Goal: Transaction & Acquisition: Purchase product/service

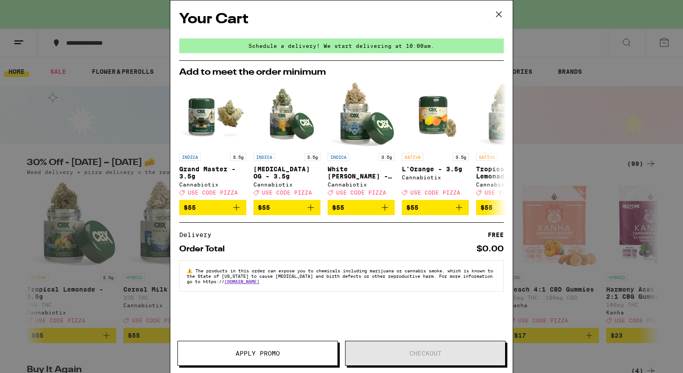
click at [501, 10] on icon at bounding box center [498, 14] width 13 height 13
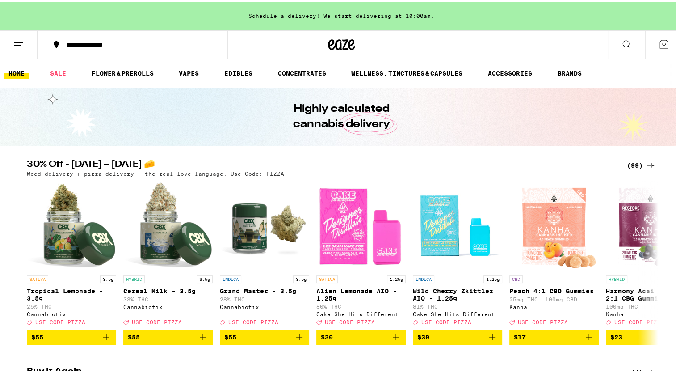
click at [20, 74] on link "HOME" at bounding box center [16, 71] width 25 height 11
click at [13, 41] on icon at bounding box center [18, 42] width 11 height 11
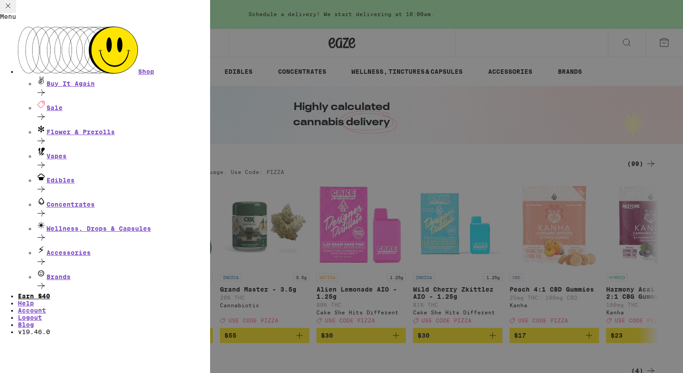
click at [50, 292] on link "Earn $ 40" at bounding box center [34, 295] width 32 height 7
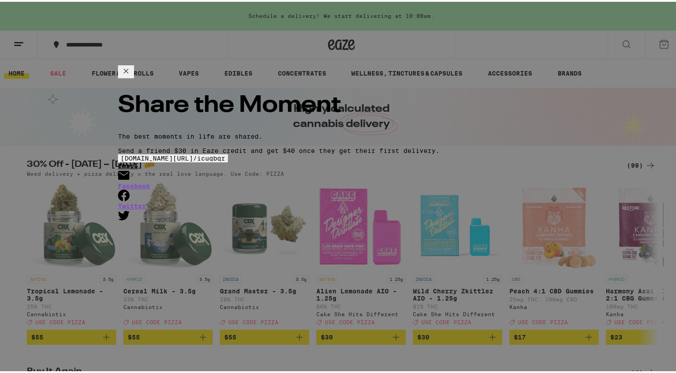
click at [422, 180] on link "Email" at bounding box center [341, 170] width 447 height 20
click at [499, 152] on div "eaze.com/share/l / icuqbqr Email Facebook Twitter" at bounding box center [341, 186] width 447 height 68
click at [197, 153] on span "eaze.com/share/l /" at bounding box center [159, 156] width 76 height 7
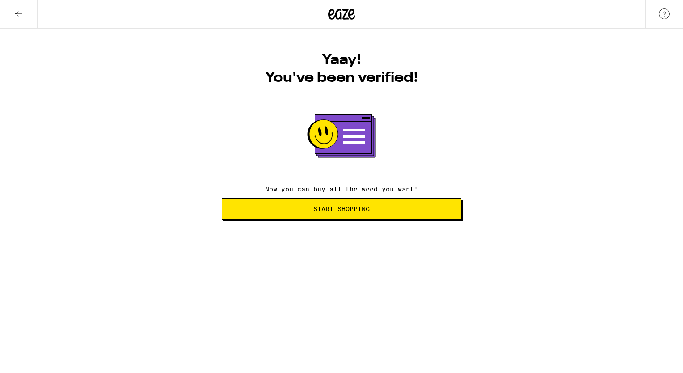
click at [321, 209] on span "Start Shopping" at bounding box center [341, 208] width 56 height 6
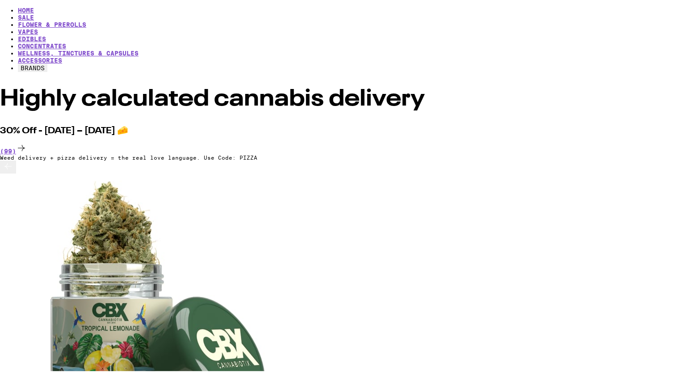
scroll to position [54, 0]
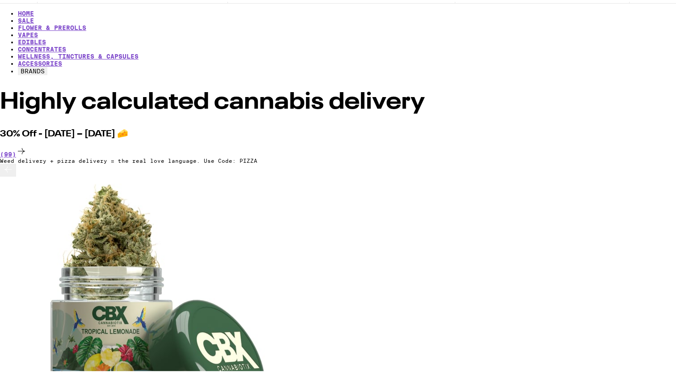
scroll to position [0, 3722]
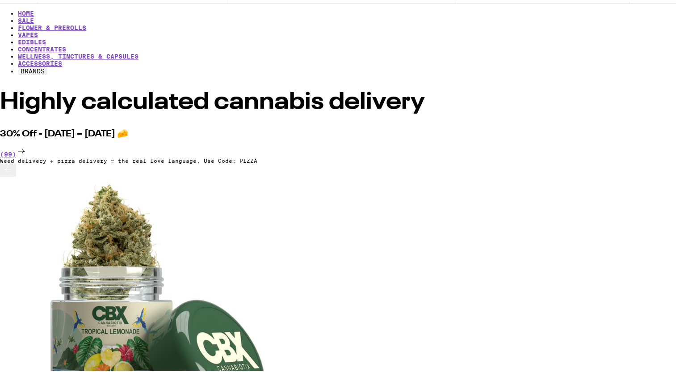
scroll to position [0, 6913]
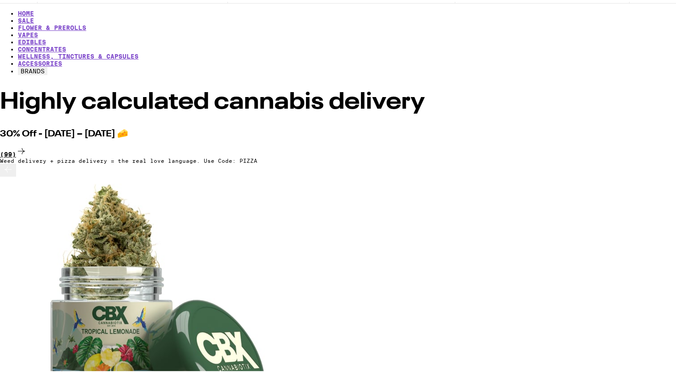
click at [633, 144] on div "(99)" at bounding box center [341, 150] width 683 height 12
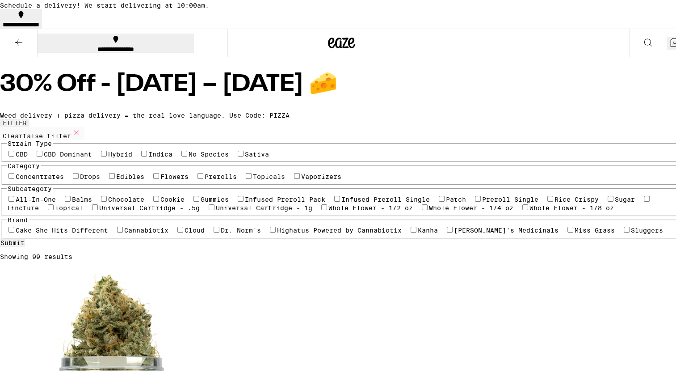
click at [160, 178] on label "Flowers" at bounding box center [174, 174] width 28 height 7
click at [153, 177] on input "Flowers" at bounding box center [156, 174] width 6 height 6
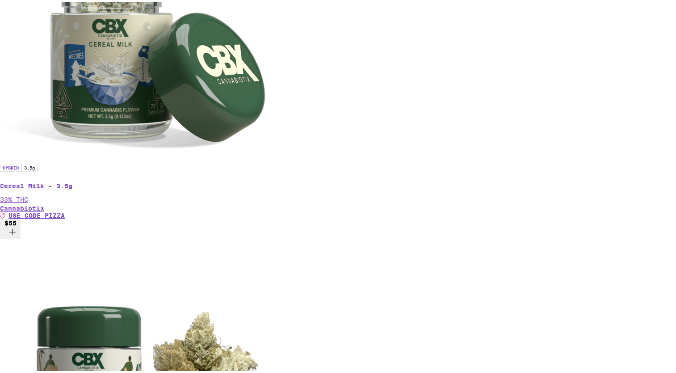
scroll to position [736, 0]
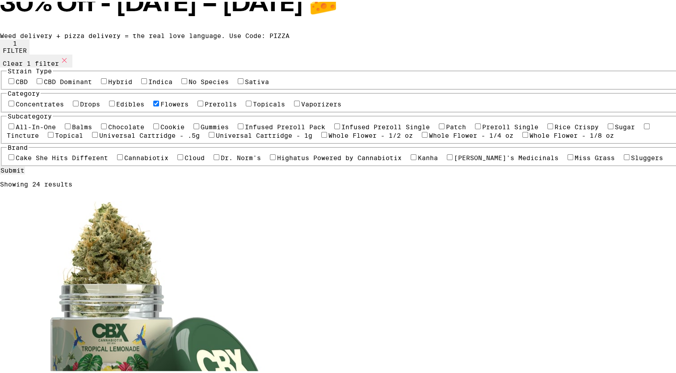
scroll to position [11, 0]
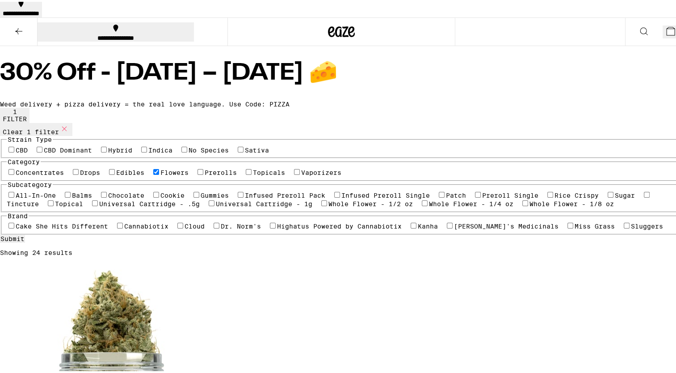
click at [160, 174] on label "Flowers" at bounding box center [174, 170] width 28 height 7
click at [153, 173] on input "Flowers" at bounding box center [156, 170] width 6 height 6
checkbox input "false"
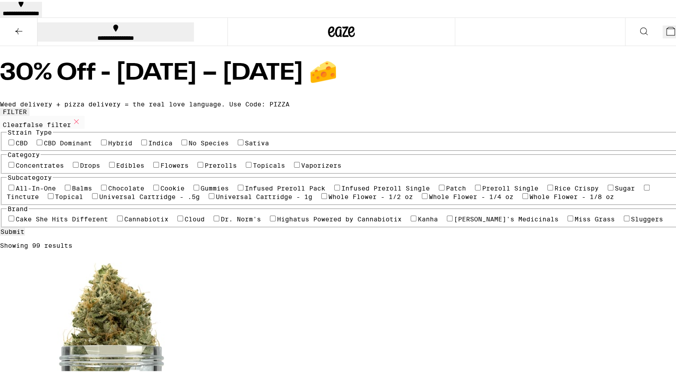
click at [144, 167] on label "Edibles" at bounding box center [130, 163] width 28 height 7
click at [115, 166] on input "Edibles" at bounding box center [112, 163] width 6 height 6
checkbox input "true"
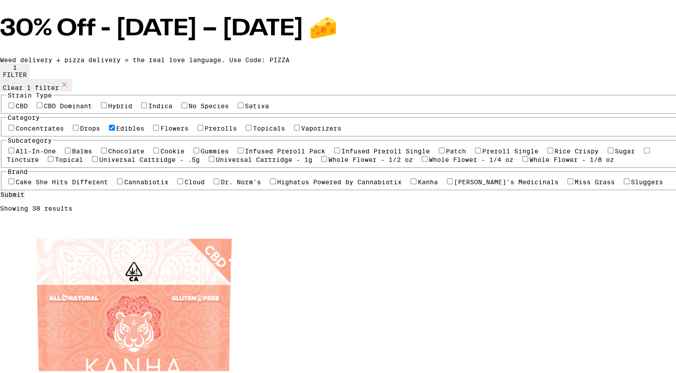
scroll to position [61, 0]
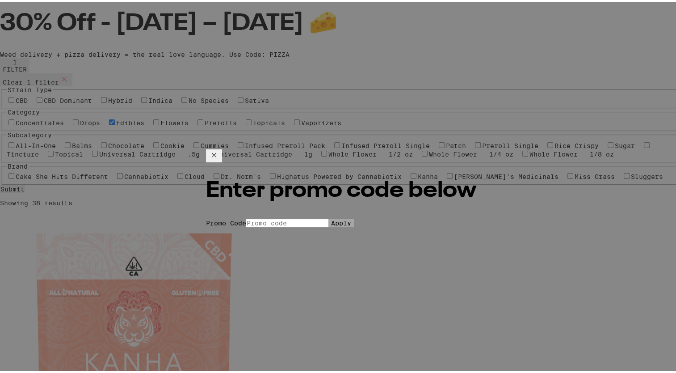
click at [277, 217] on input "Promo Code" at bounding box center [287, 221] width 82 height 8
type input "pizza"
click at [328, 217] on button "Apply" at bounding box center [340, 221] width 25 height 8
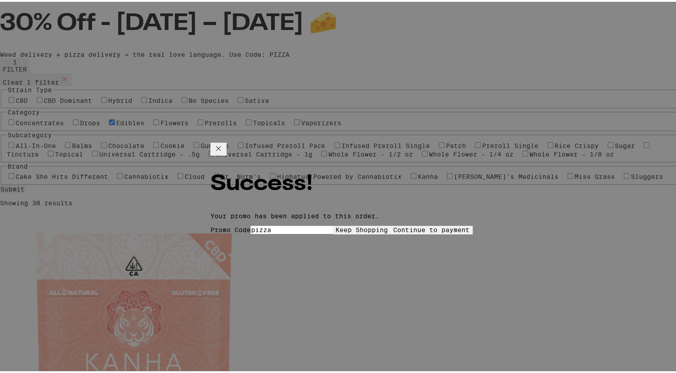
click at [407, 224] on button "Continue to payment" at bounding box center [431, 228] width 82 height 8
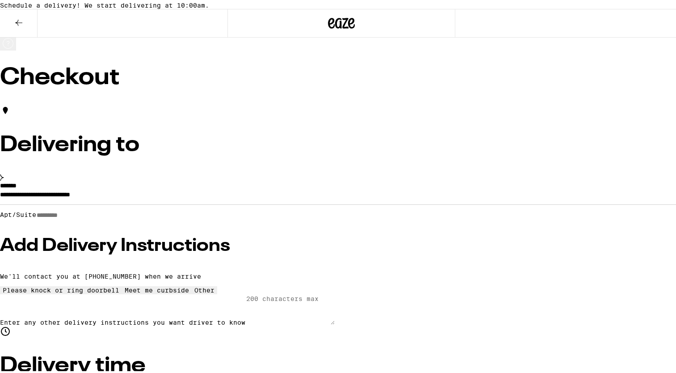
click at [18, 26] on icon at bounding box center [18, 21] width 11 height 11
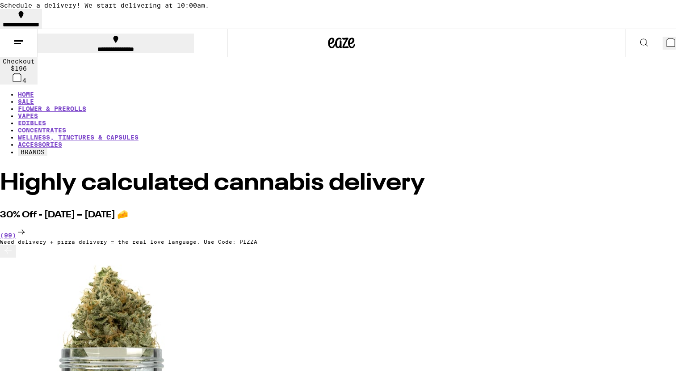
click at [17, 39] on icon at bounding box center [18, 40] width 11 height 11
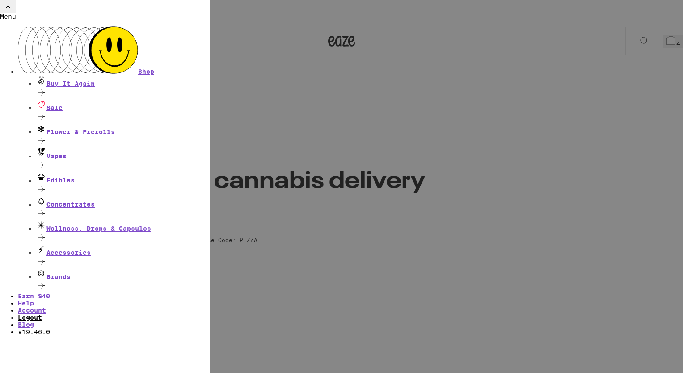
click at [42, 319] on link "Logout" at bounding box center [30, 317] width 24 height 7
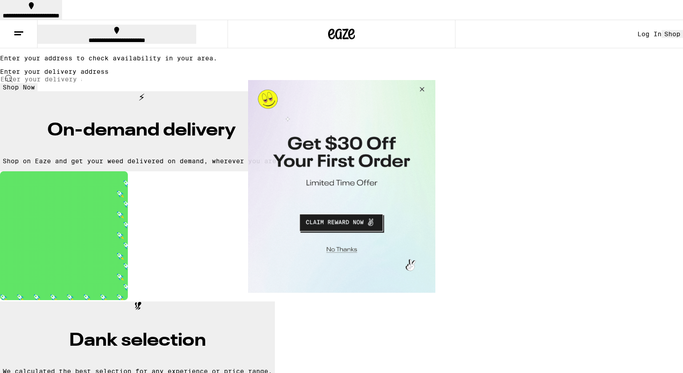
click at [423, 93] on button "Close Modal" at bounding box center [420, 90] width 24 height 21
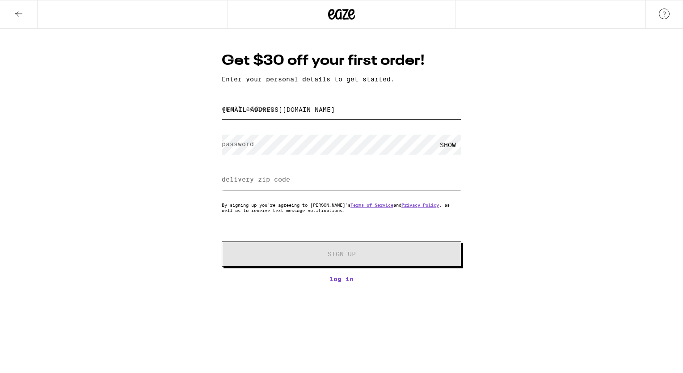
click at [286, 103] on input "[EMAIL_ADDRESS][DOMAIN_NAME]" at bounding box center [341, 109] width 239 height 20
drag, startPoint x: 305, startPoint y: 110, endPoint x: 200, endPoint y: 110, distance: 105.0
click at [200, 110] on div "Get $30 off your first order! Enter your personal details to get started. email…" at bounding box center [341, 156] width 683 height 254
click at [142, 139] on div "Get $30 off your first order! Enter your personal details to get started. email…" at bounding box center [341, 156] width 683 height 254
click at [313, 109] on input "jarrett380@gmail.com" at bounding box center [341, 109] width 239 height 20
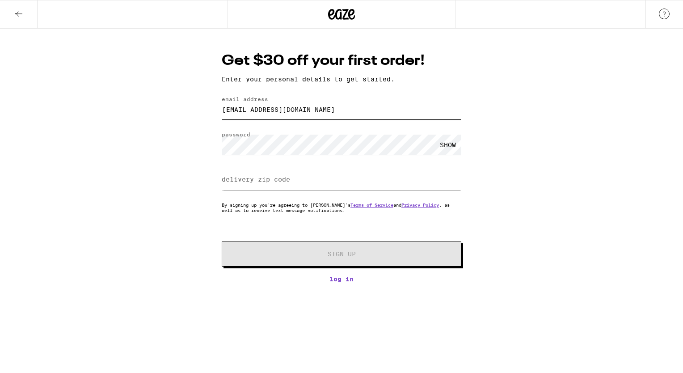
click at [313, 109] on input "jarrett380@gmail.com" at bounding box center [341, 109] width 239 height 20
click at [311, 107] on input "jarrett380@gmail.com" at bounding box center [341, 109] width 239 height 20
drag, startPoint x: 311, startPoint y: 107, endPoint x: 211, endPoint y: 112, distance: 100.2
click at [211, 112] on div "Get $30 off your first order! Enter your personal details to get started. email…" at bounding box center [341, 156] width 683 height 254
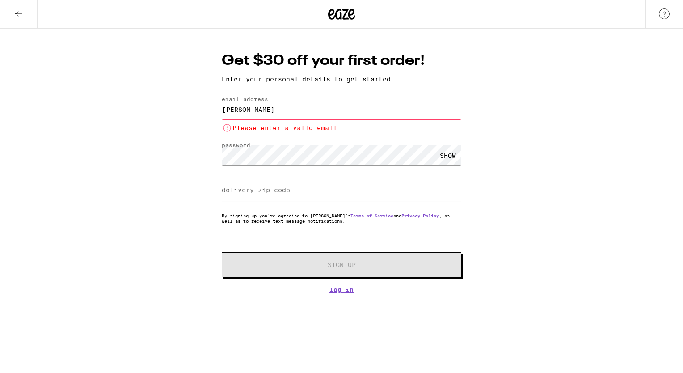
type input "lisamjohnson524@gmail.com"
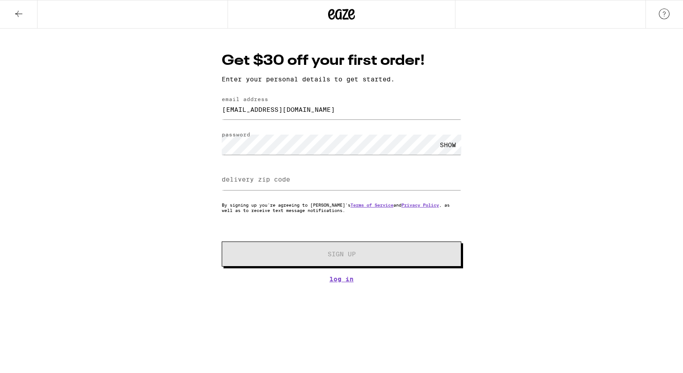
click at [154, 139] on div "Get $30 off your first order! Enter your personal details to get started. email…" at bounding box center [341, 156] width 683 height 254
click at [288, 174] on input "delivery zip code" at bounding box center [341, 180] width 239 height 20
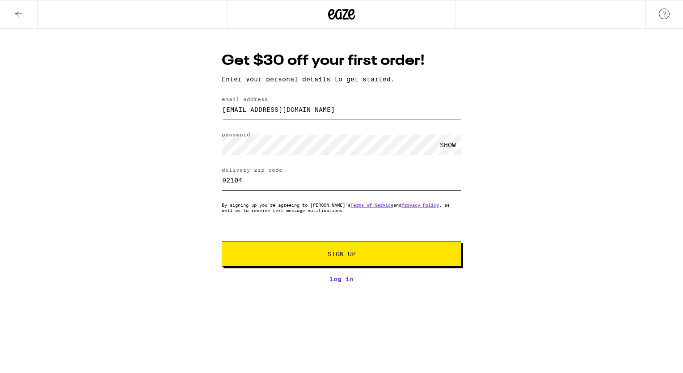
type input "92104"
click at [152, 205] on div "Get $30 off your first order! Enter your personal details to get started. email…" at bounding box center [341, 156] width 683 height 254
click at [363, 249] on button "Sign Up" at bounding box center [341, 253] width 239 height 25
